Goal: Transaction & Acquisition: Purchase product/service

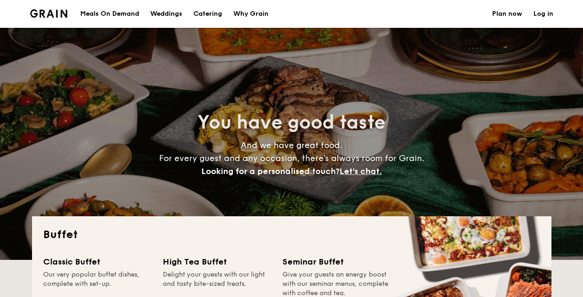
select select
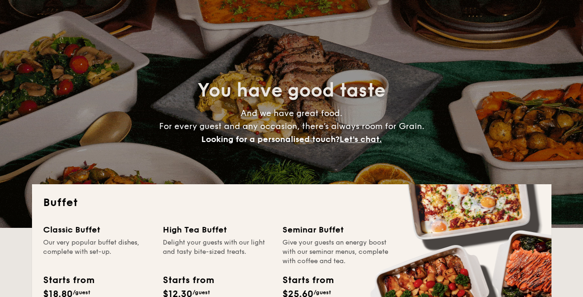
scroll to position [93, 0]
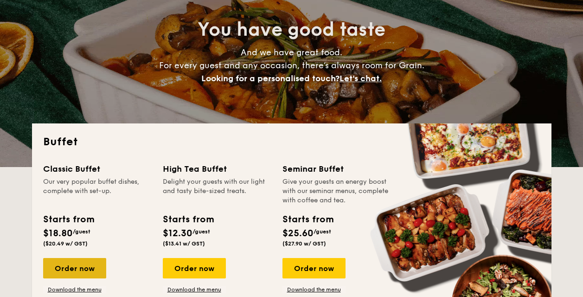
click at [70, 265] on div "Order now" at bounding box center [74, 268] width 63 height 20
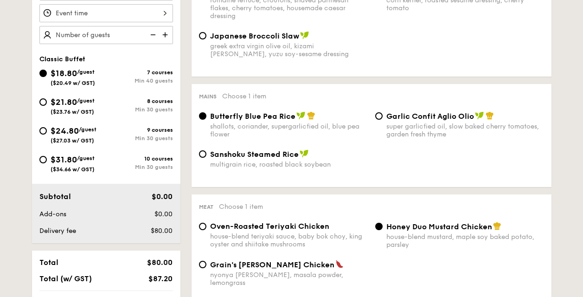
scroll to position [323, 0]
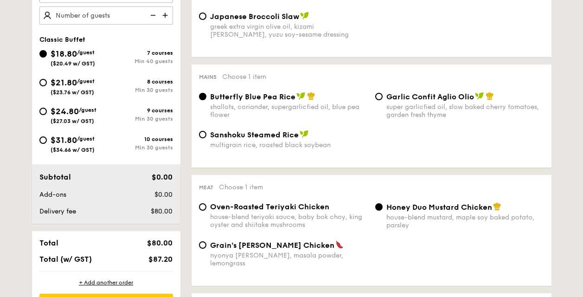
select select
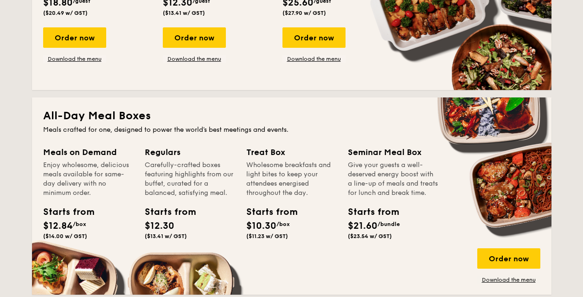
scroll to position [82, 0]
